Goal: Communication & Community: Ask a question

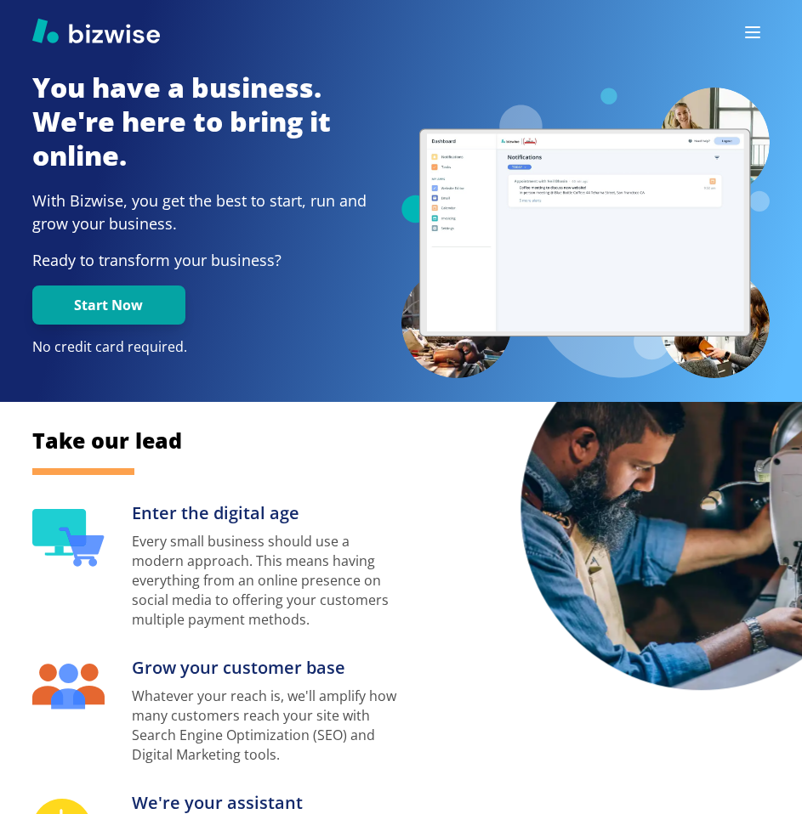
click at [750, 28] on icon "button" at bounding box center [752, 32] width 20 height 20
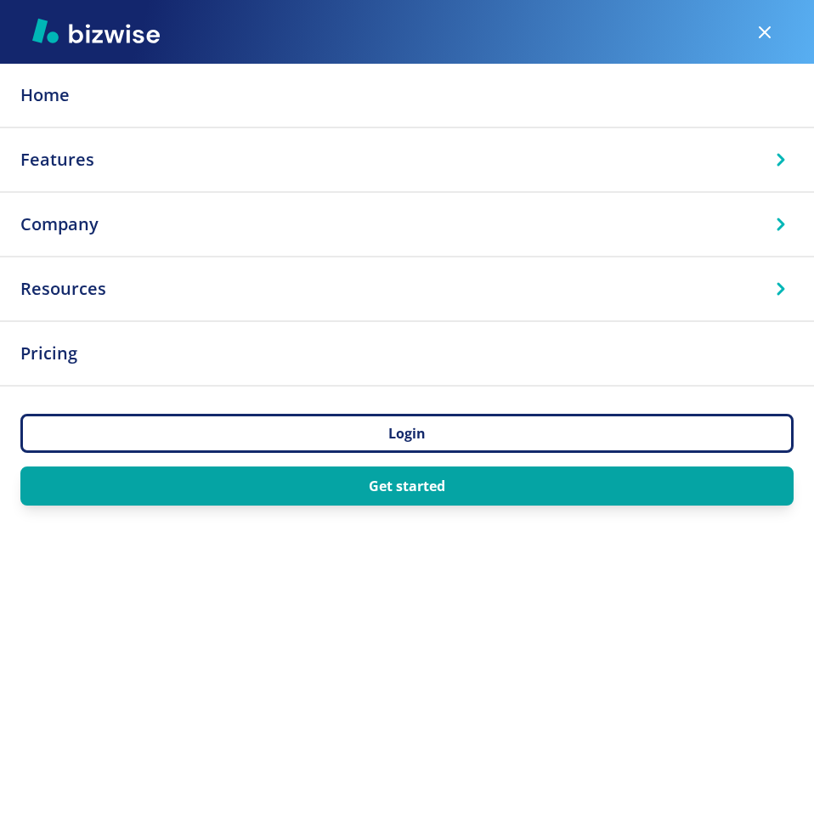
click at [80, 37] on img at bounding box center [96, 31] width 128 height 26
click at [768, 31] on icon "button" at bounding box center [765, 32] width 20 height 20
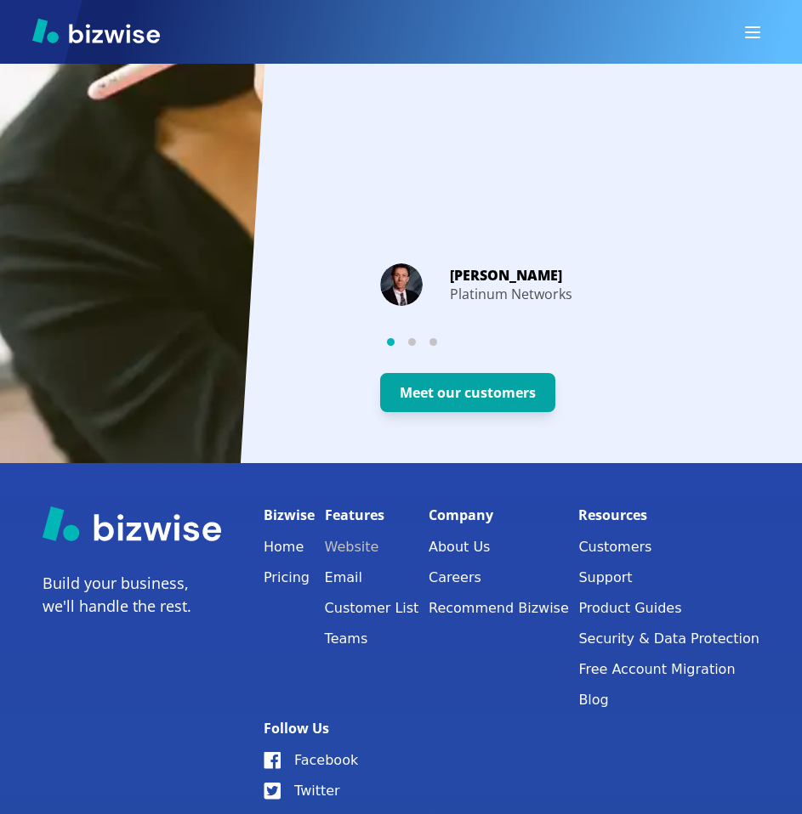
scroll to position [3171, 0]
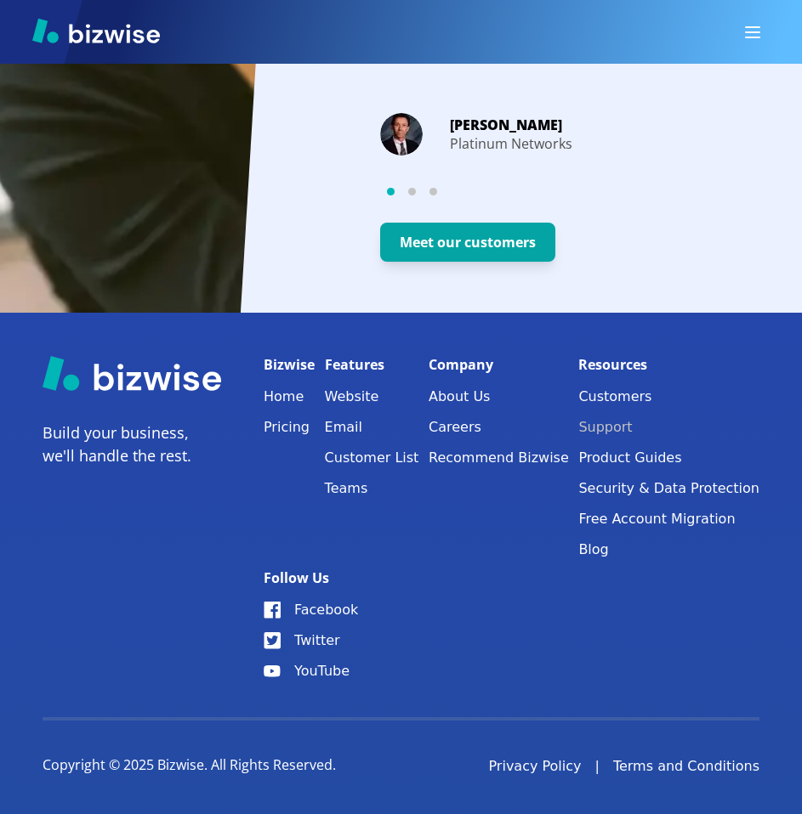
click at [638, 416] on button "Support" at bounding box center [668, 428] width 181 height 24
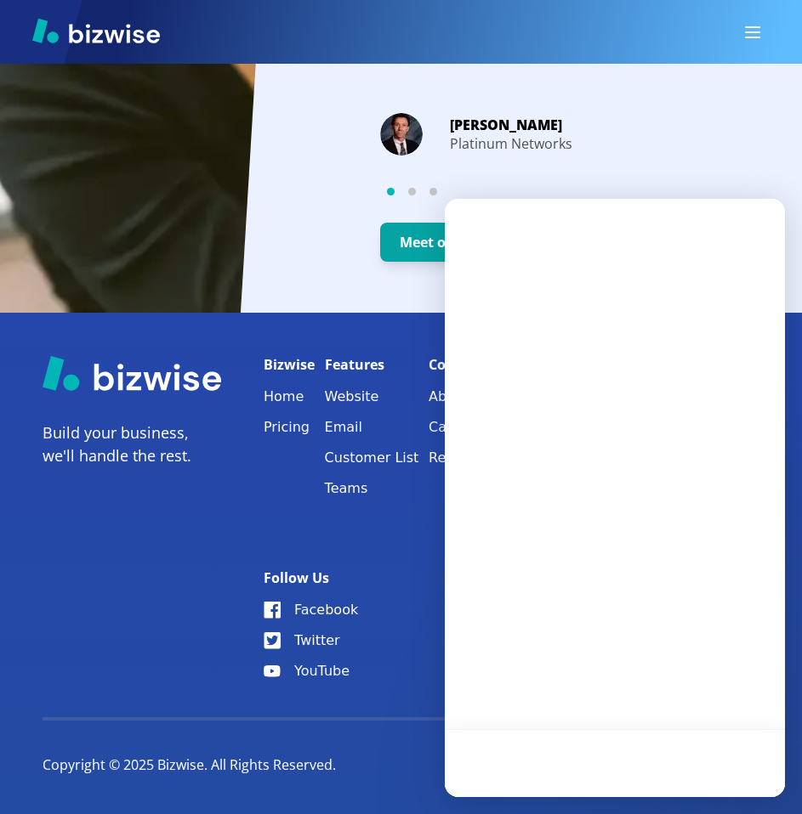
scroll to position [0, 0]
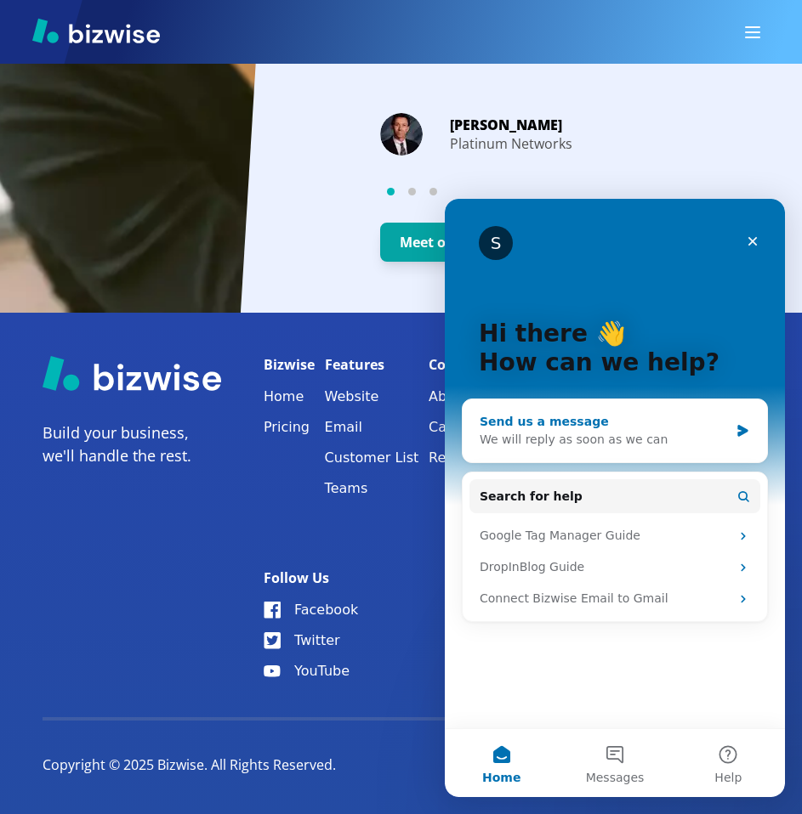
click at [647, 445] on div "We will reply as soon as we can" at bounding box center [603, 440] width 249 height 18
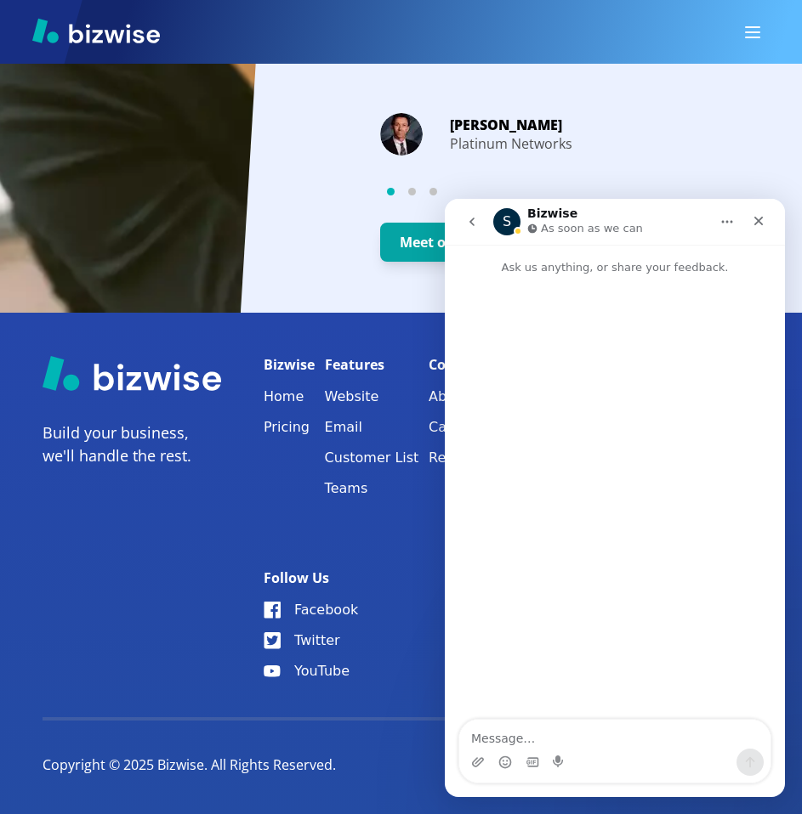
click at [599, 736] on textarea "Message…" at bounding box center [614, 734] width 311 height 29
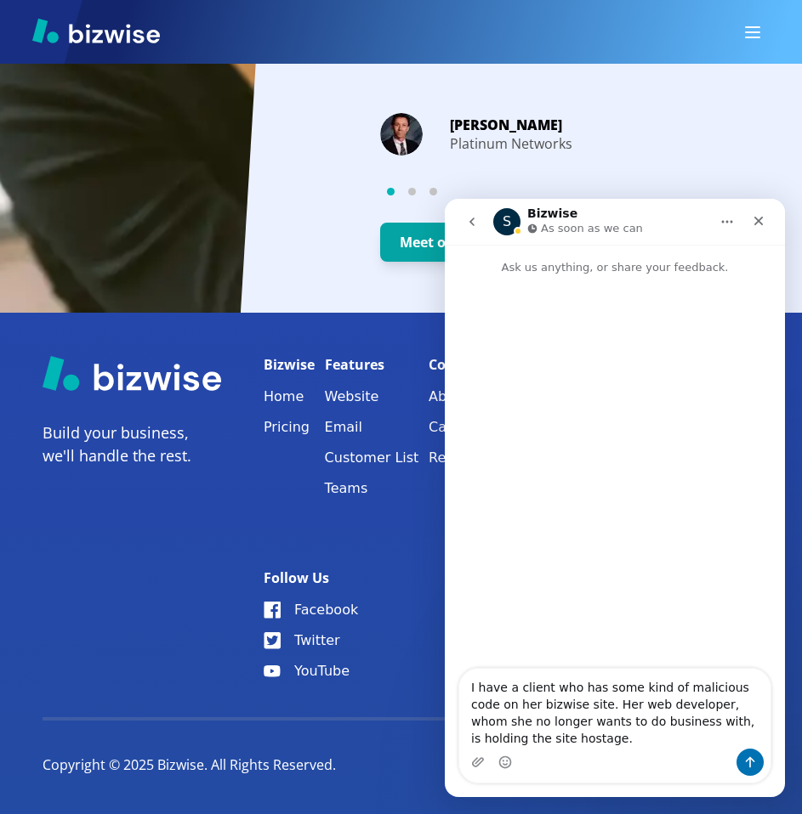
drag, startPoint x: 575, startPoint y: 742, endPoint x: 650, endPoint y: 724, distance: 77.7
click at [650, 724] on textarea "I have a client who has some kind of malicious code on her bizwise site. Her we…" at bounding box center [614, 709] width 311 height 80
type textarea "I have a client who has some kind of malicious code on her bizwise site. Her we…"
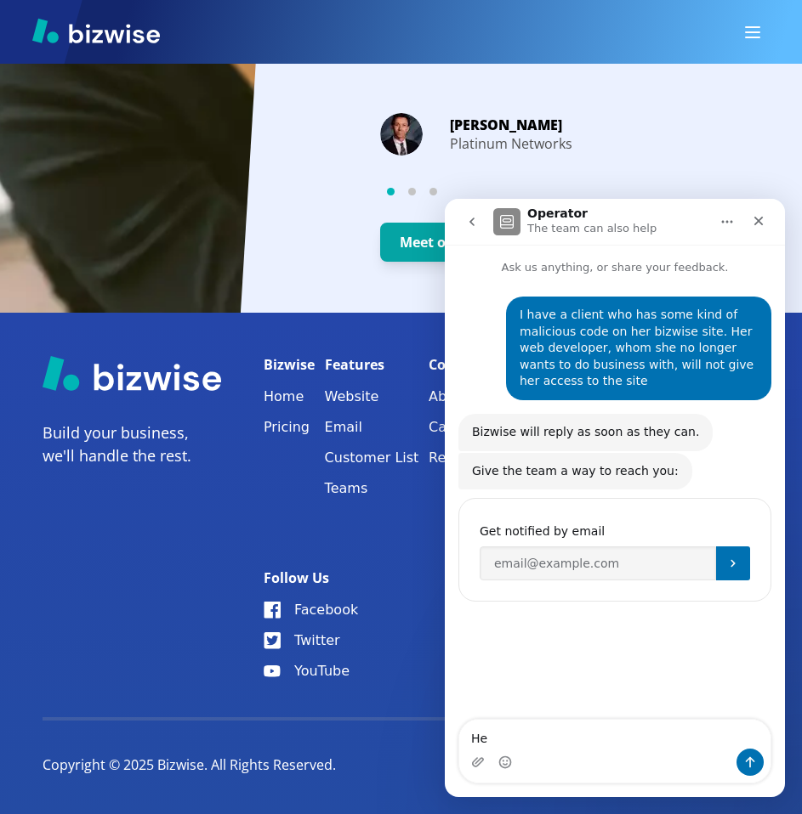
type textarea "H"
click at [532, 558] on input "Enter your email" at bounding box center [597, 564] width 236 height 34
type input "[PERSON_NAME][EMAIL_ADDRESS][DOMAIN_NAME]"
click at [733, 565] on icon "Submit" at bounding box center [732, 564] width 4 height 8
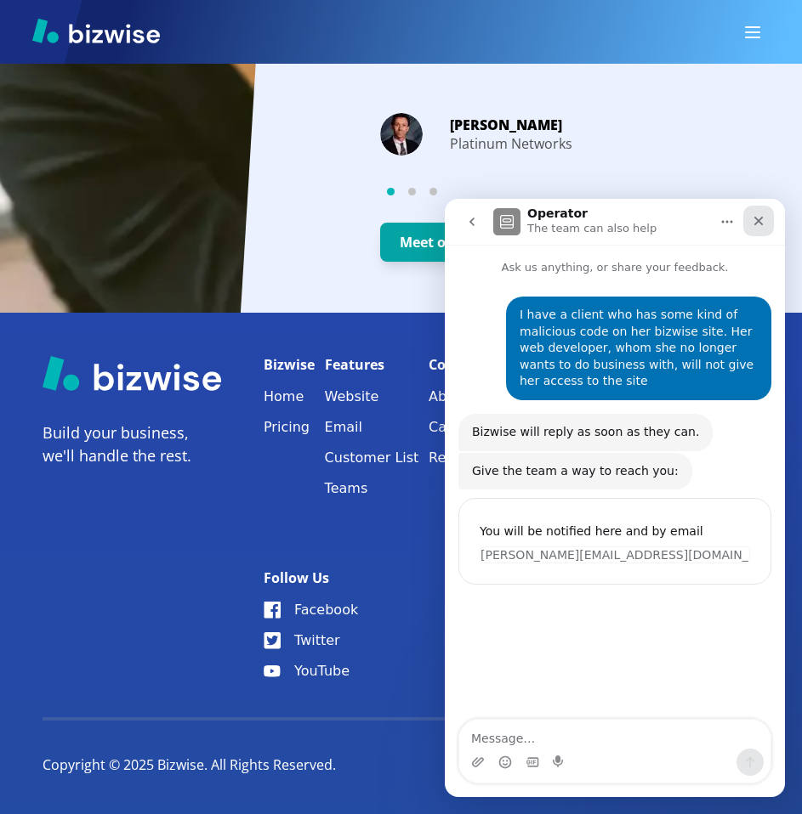
click at [756, 218] on icon "Close" at bounding box center [758, 221] width 9 height 9
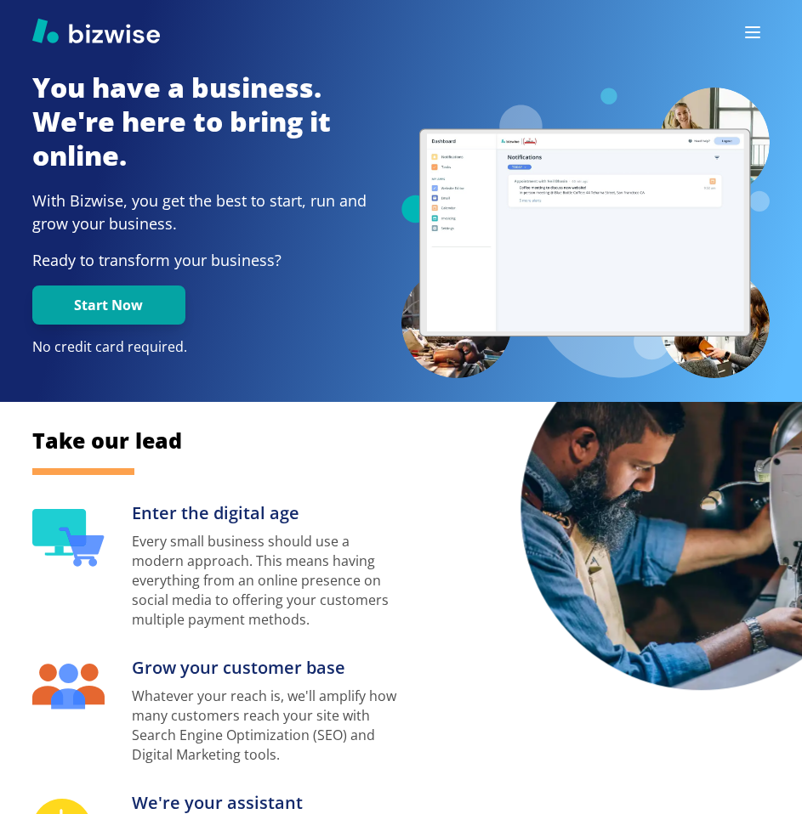
click at [757, 19] on button "button" at bounding box center [752, 32] width 34 height 34
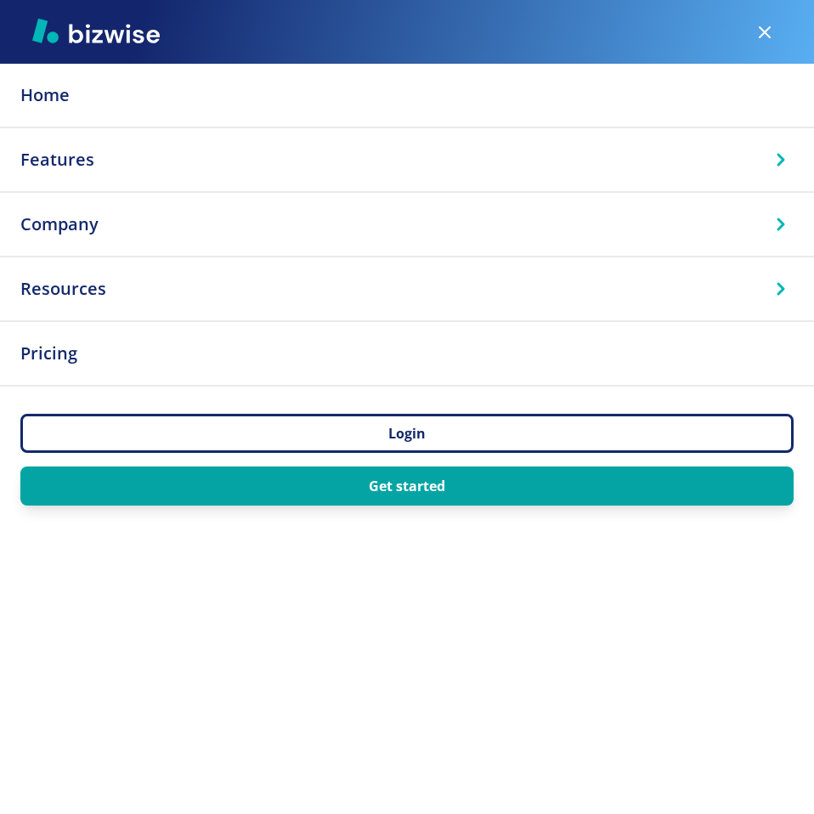
click at [368, 279] on p "Resources" at bounding box center [407, 289] width 774 height 36
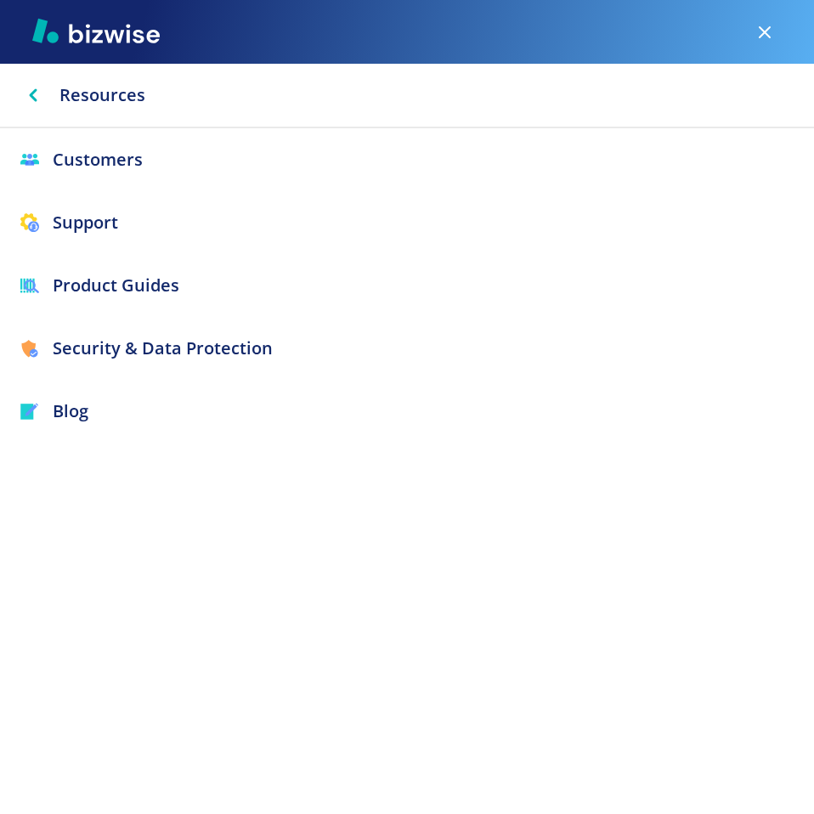
click at [111, 236] on p "Support" at bounding box center [407, 223] width 774 height 36
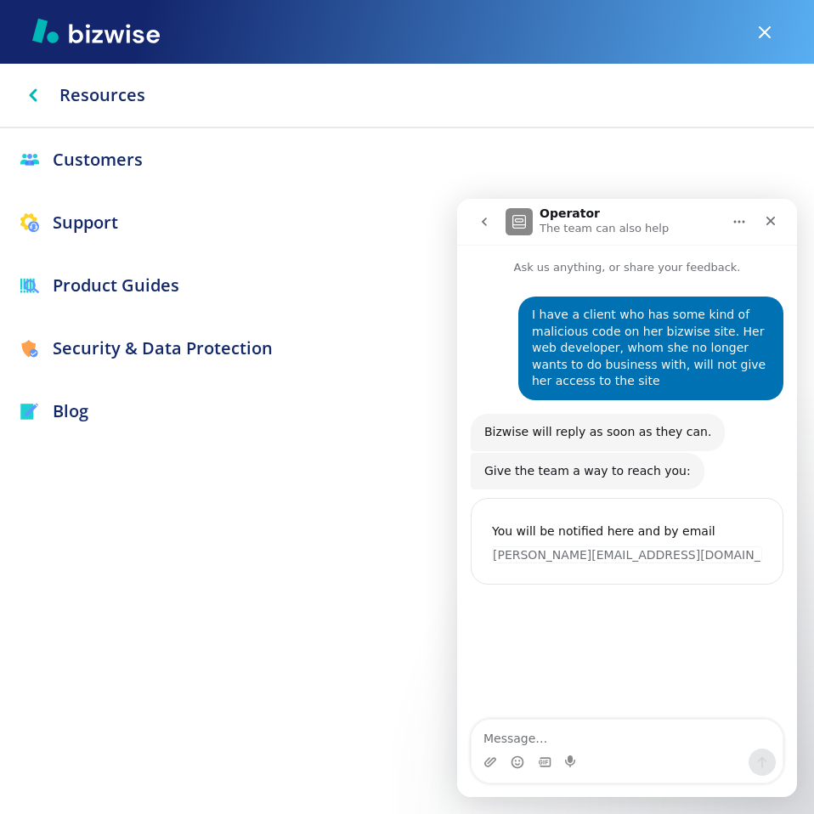
click at [110, 218] on p "Support" at bounding box center [407, 223] width 774 height 36
click at [101, 160] on p "Customers" at bounding box center [407, 160] width 774 height 36
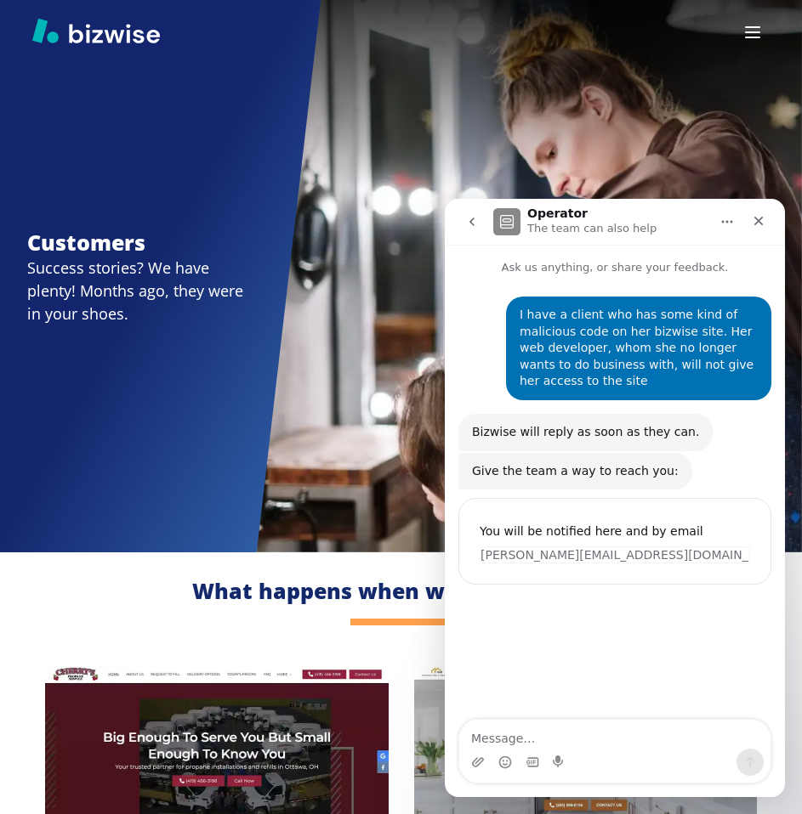
click at [474, 224] on icon "go back" at bounding box center [471, 222] width 5 height 9
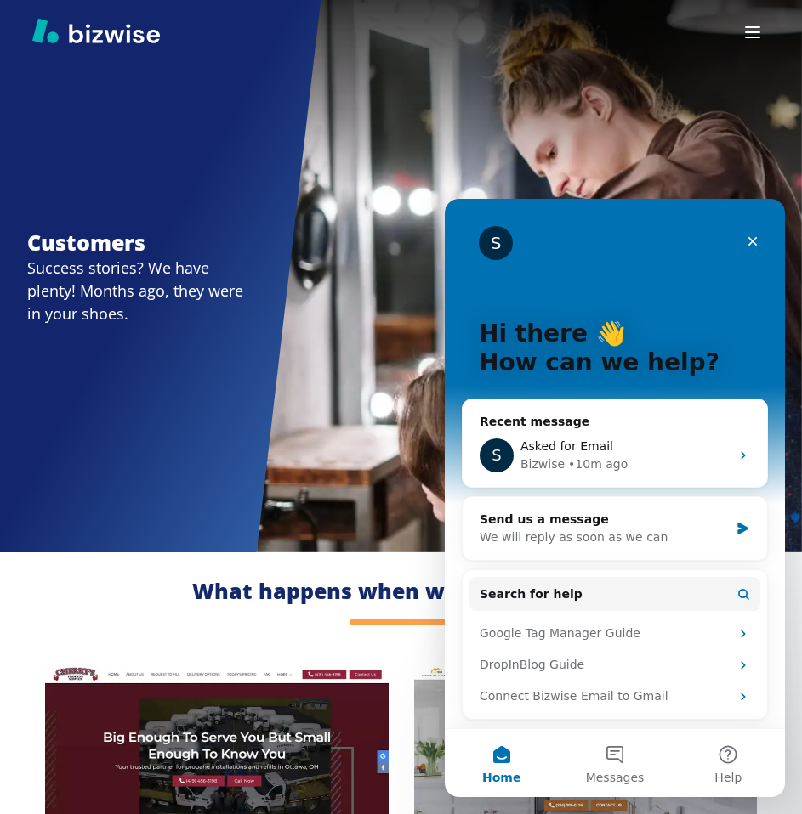
click at [615, 176] on div at bounding box center [401, 93] width 802 height 187
click at [749, 38] on icon "button" at bounding box center [752, 32] width 20 height 20
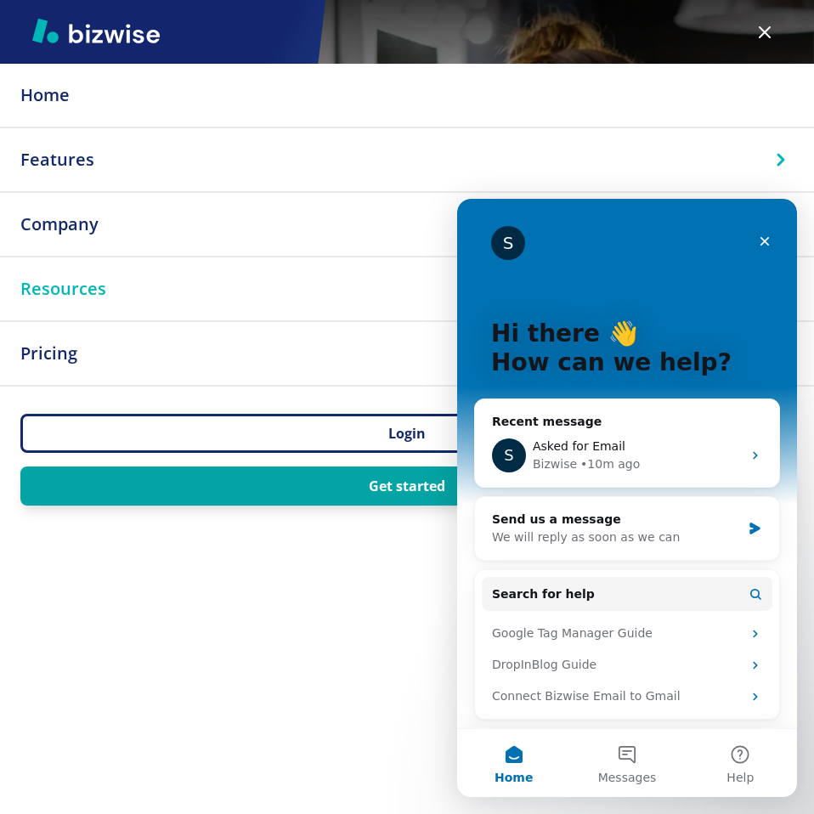
click at [749, 38] on button "button" at bounding box center [765, 32] width 34 height 34
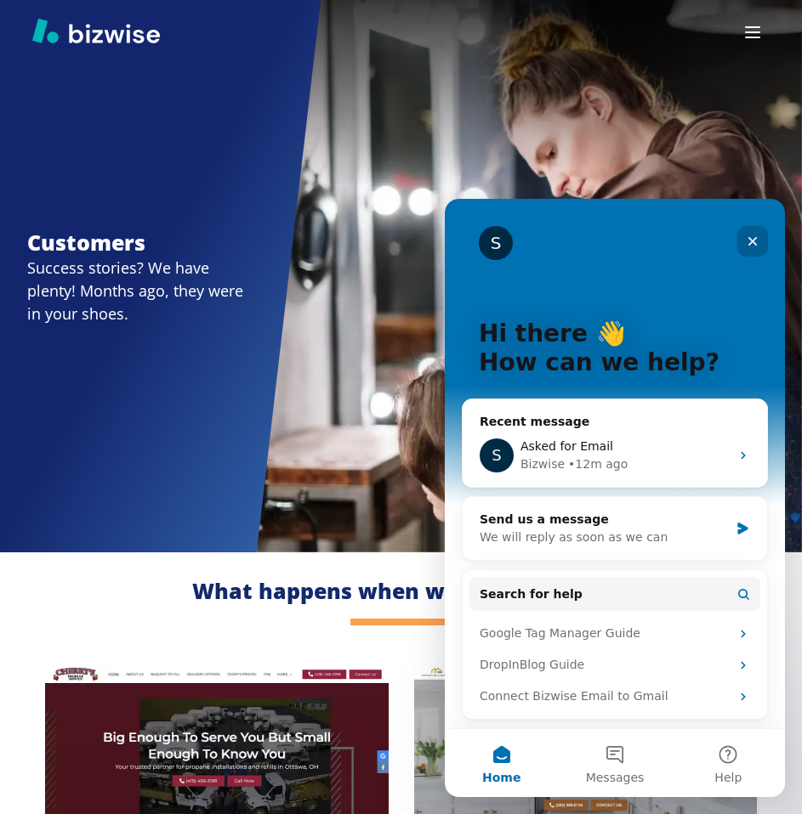
click at [756, 242] on div "Close" at bounding box center [752, 241] width 31 height 31
